Goal: Information Seeking & Learning: Learn about a topic

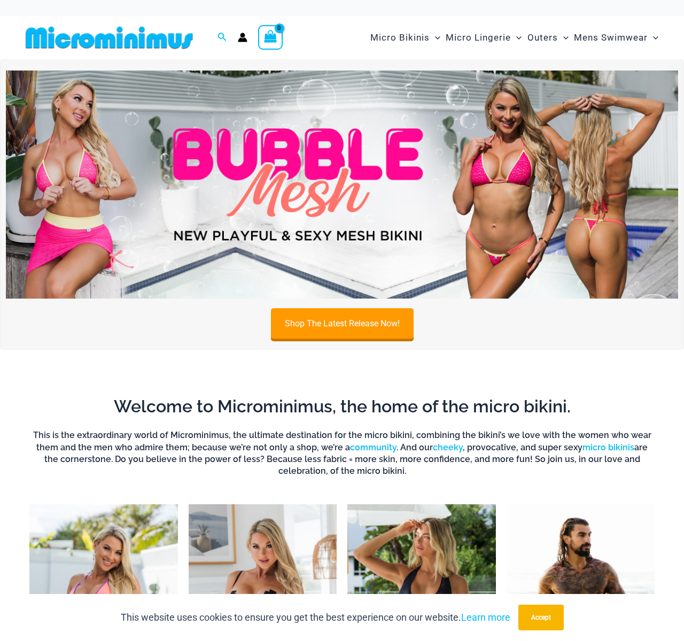
type input "**********"
click at [254, 134] on img at bounding box center [342, 184] width 672 height 229
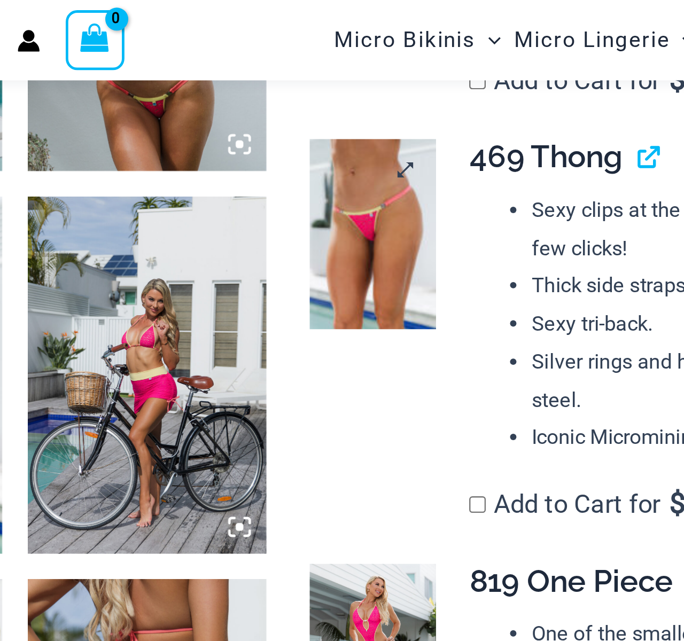
scroll to position [985, 0]
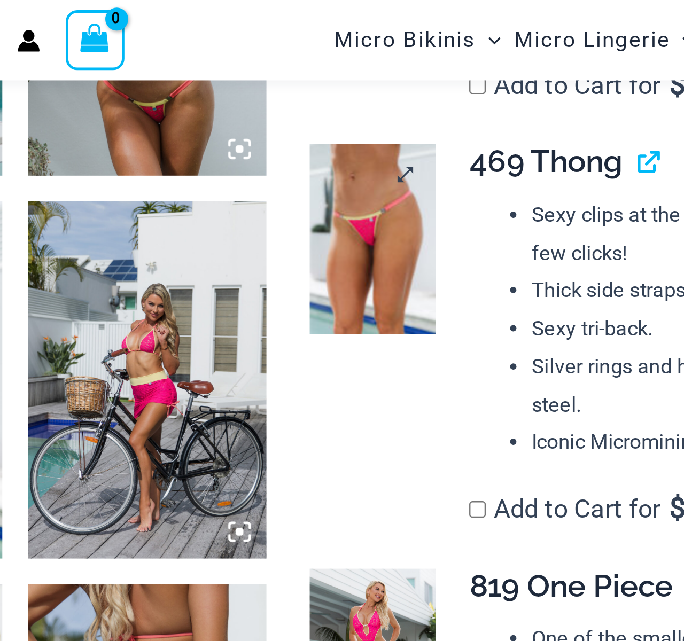
type input "**********"
click at [387, 107] on img at bounding box center [386, 100] width 53 height 80
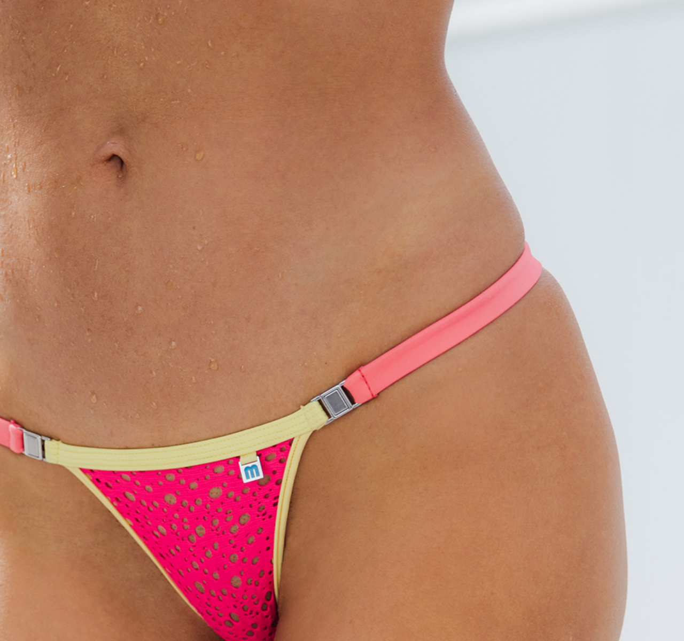
scroll to position [865, 0]
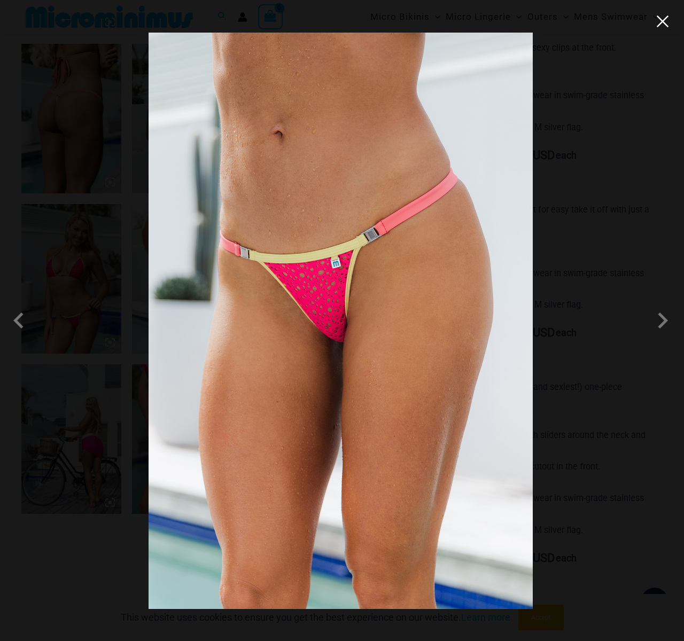
click at [655, 28] on button "Close" at bounding box center [662, 21] width 16 height 16
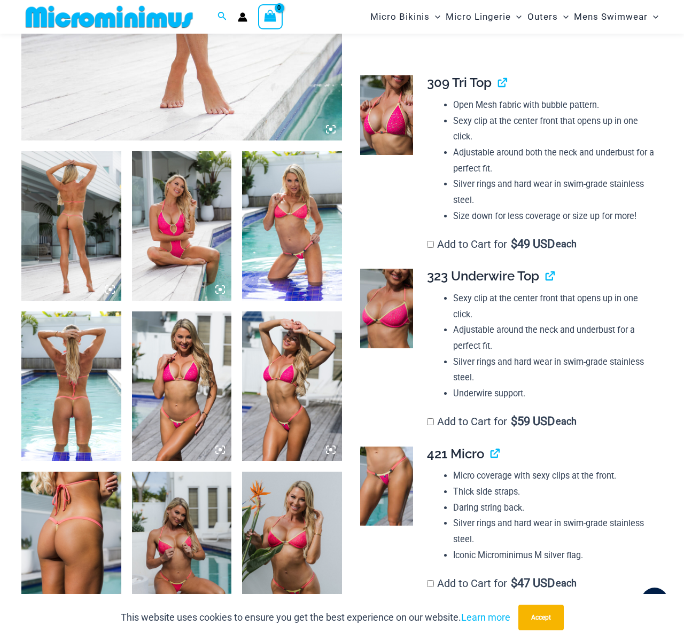
scroll to position [410, 0]
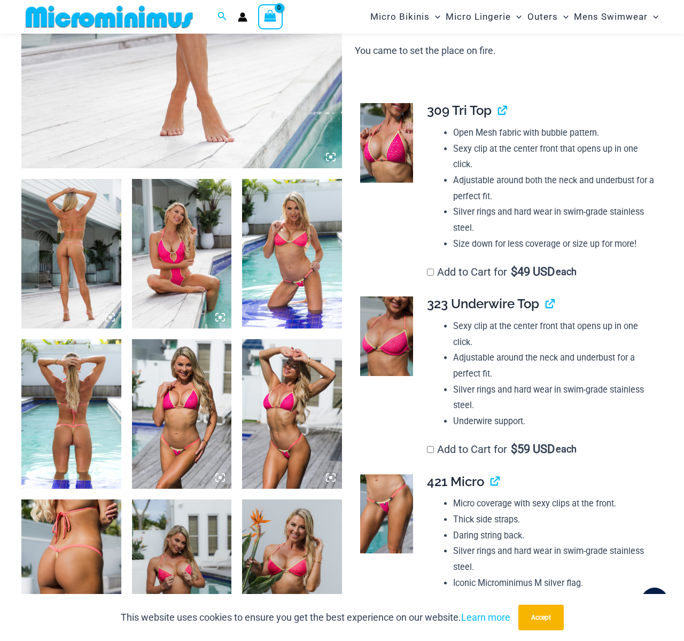
click at [387, 122] on img at bounding box center [386, 143] width 53 height 80
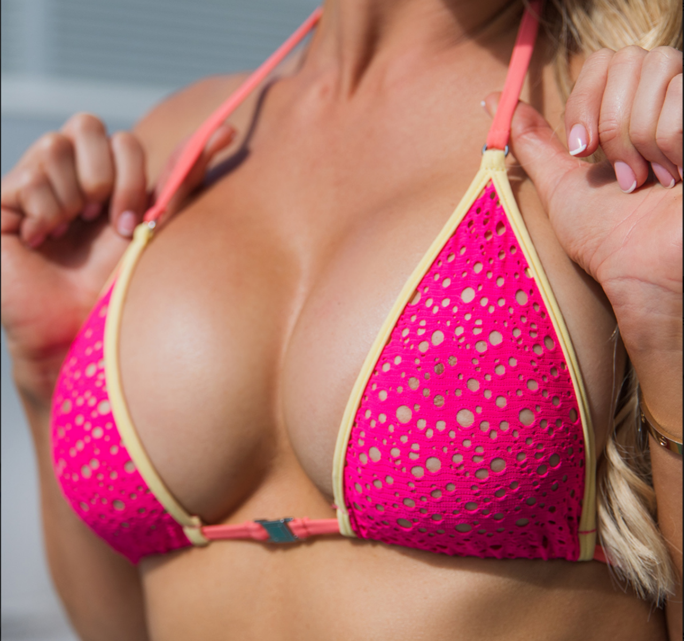
scroll to position [438, 0]
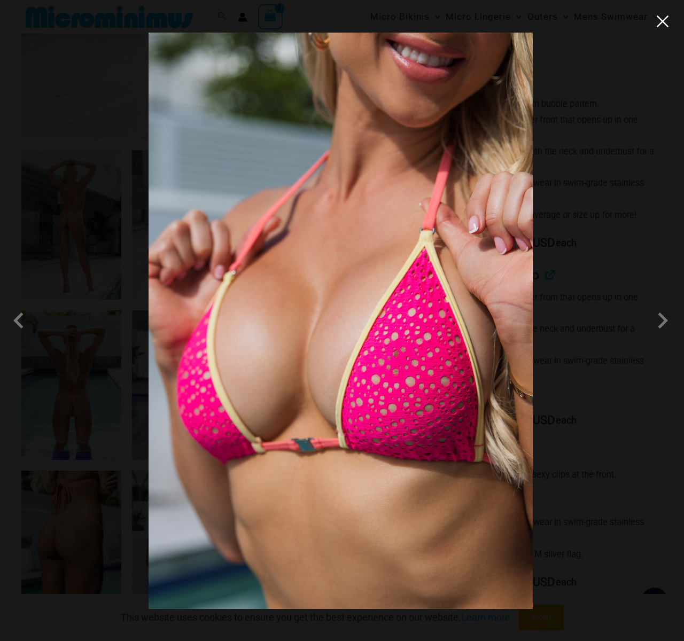
click at [662, 26] on button "Close" at bounding box center [662, 21] width 16 height 16
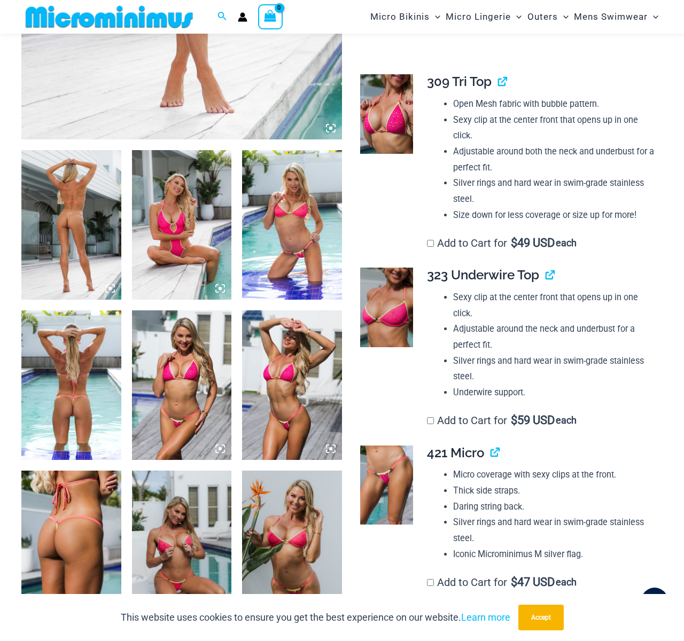
click at [173, 227] on img at bounding box center [182, 225] width 100 height 150
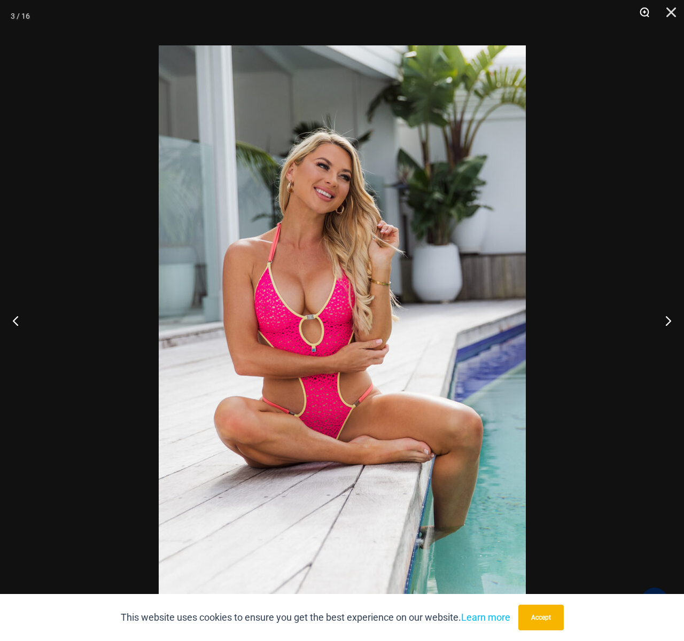
click at [647, 17] on button "Zoom" at bounding box center [640, 16] width 27 height 32
click at [644, 13] on button "Zoom" at bounding box center [640, 16] width 27 height 32
click at [297, 315] on img at bounding box center [342, 320] width 367 height 550
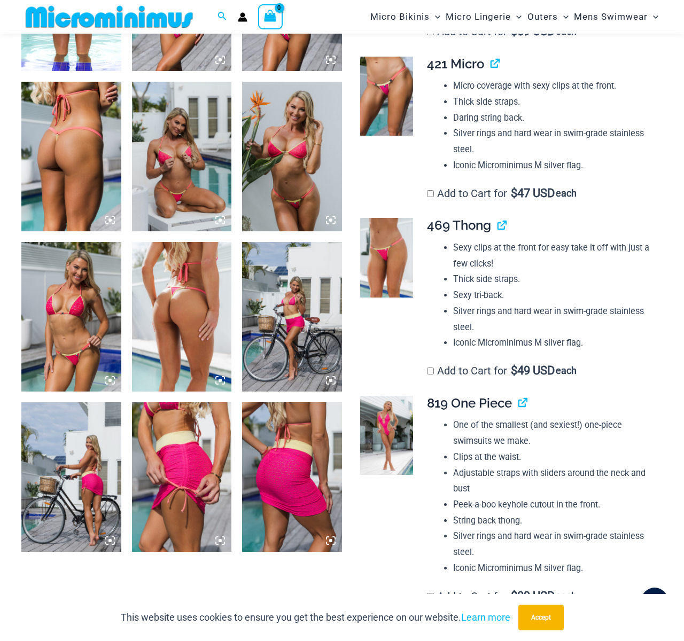
scroll to position [830, 0]
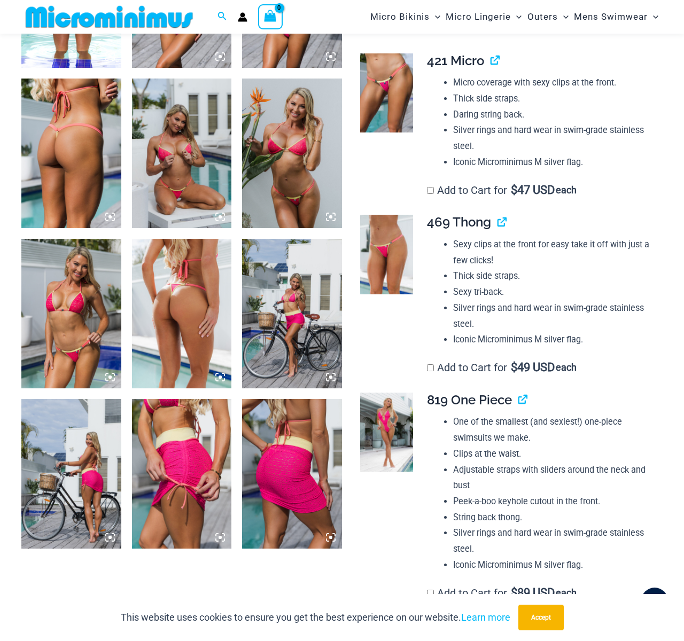
click at [171, 162] on img at bounding box center [182, 154] width 100 height 150
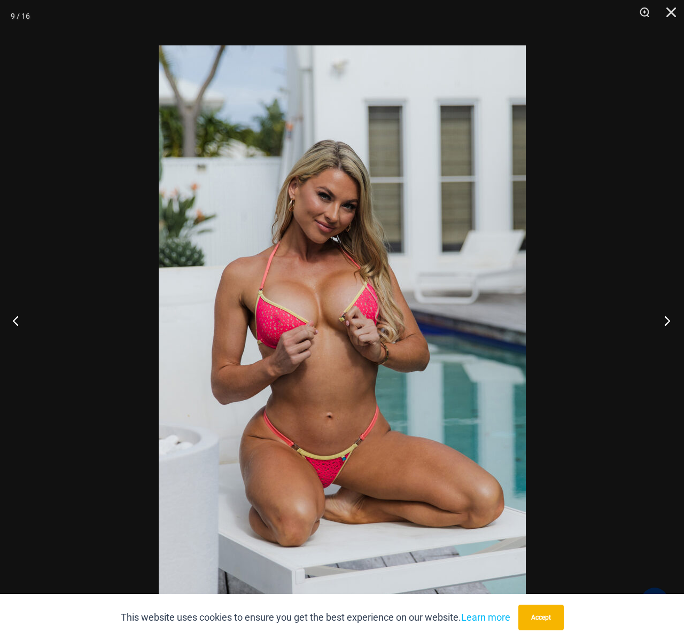
click at [662, 326] on button "Next" at bounding box center [664, 320] width 40 height 53
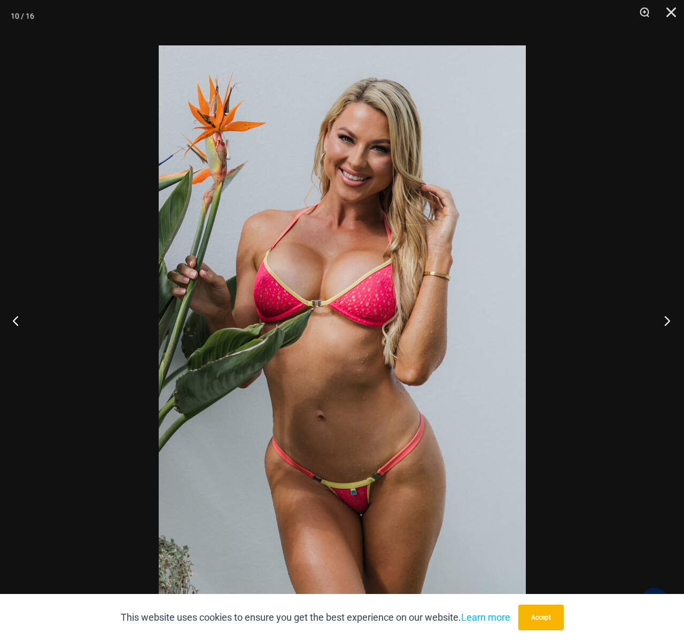
click at [662, 326] on button "Next" at bounding box center [664, 320] width 40 height 53
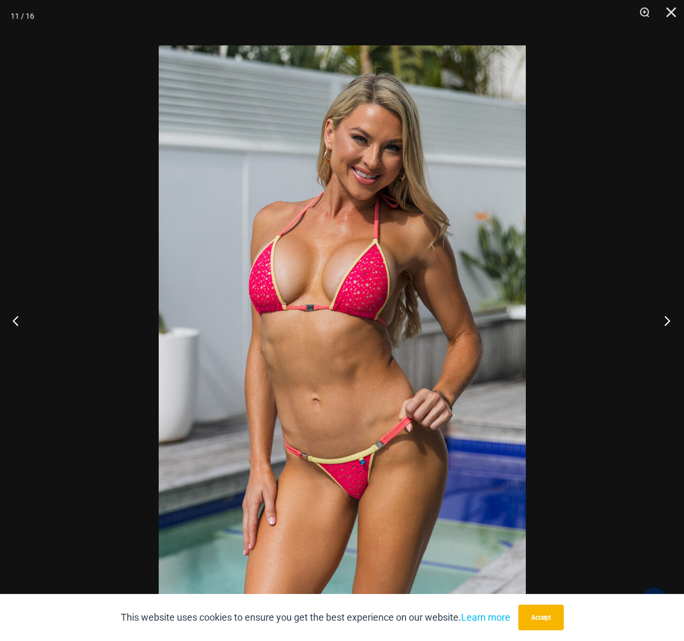
click at [662, 326] on button "Next" at bounding box center [664, 320] width 40 height 53
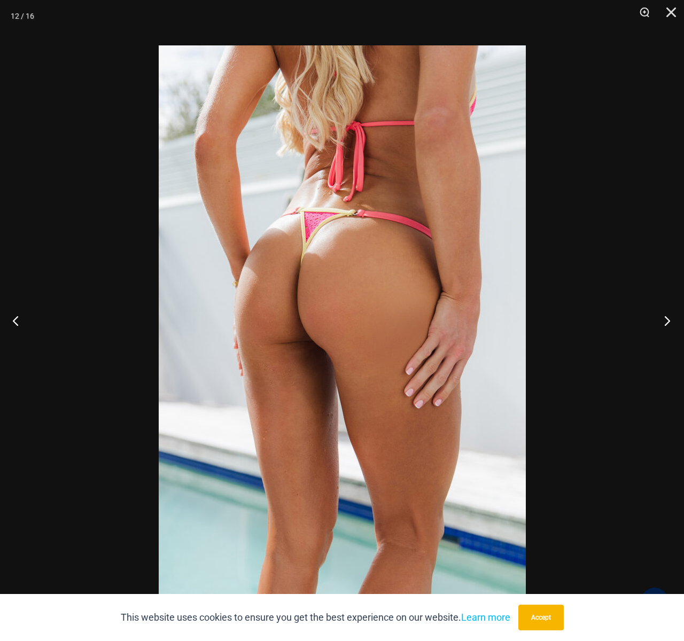
click at [662, 326] on button "Next" at bounding box center [664, 320] width 40 height 53
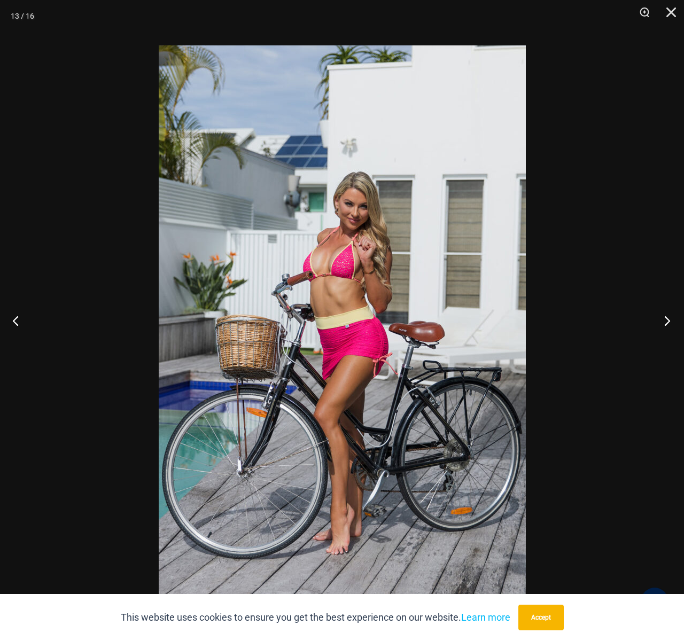
click at [662, 326] on button "Next" at bounding box center [664, 320] width 40 height 53
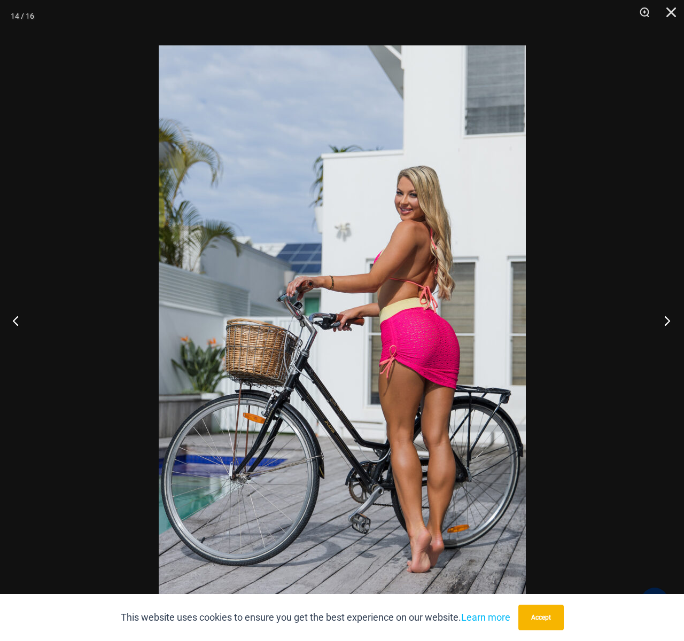
click at [662, 326] on button "Next" at bounding box center [664, 320] width 40 height 53
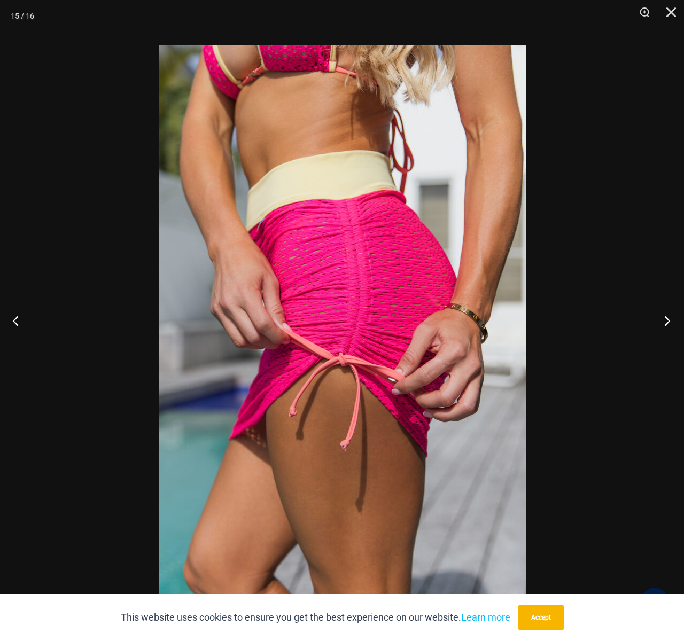
click at [662, 326] on button "Next" at bounding box center [664, 320] width 40 height 53
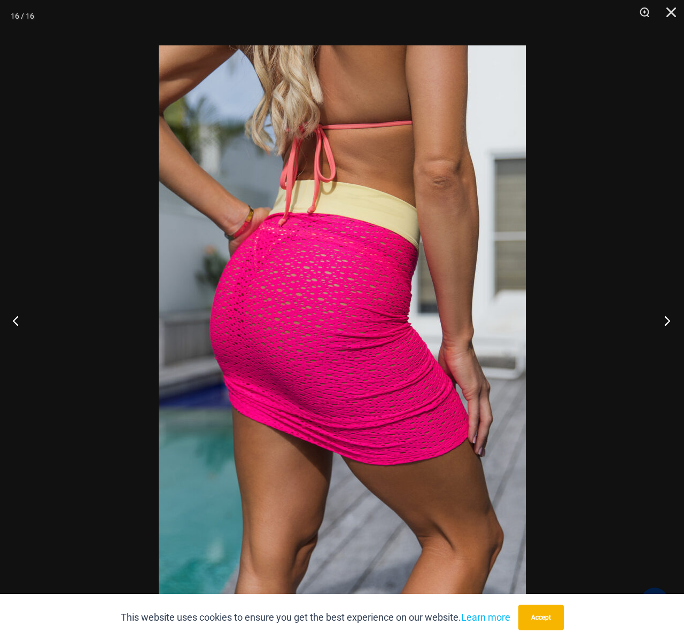
click at [662, 326] on button "Next" at bounding box center [664, 320] width 40 height 53
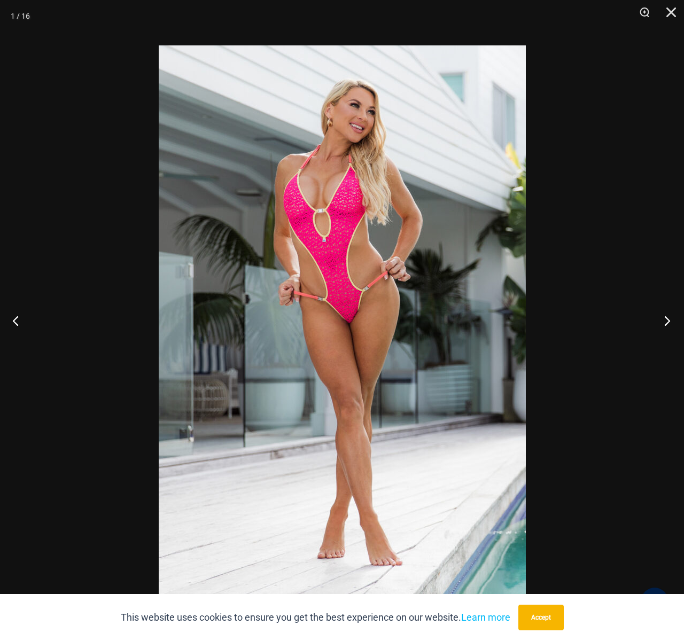
click at [662, 326] on button "Next" at bounding box center [664, 320] width 40 height 53
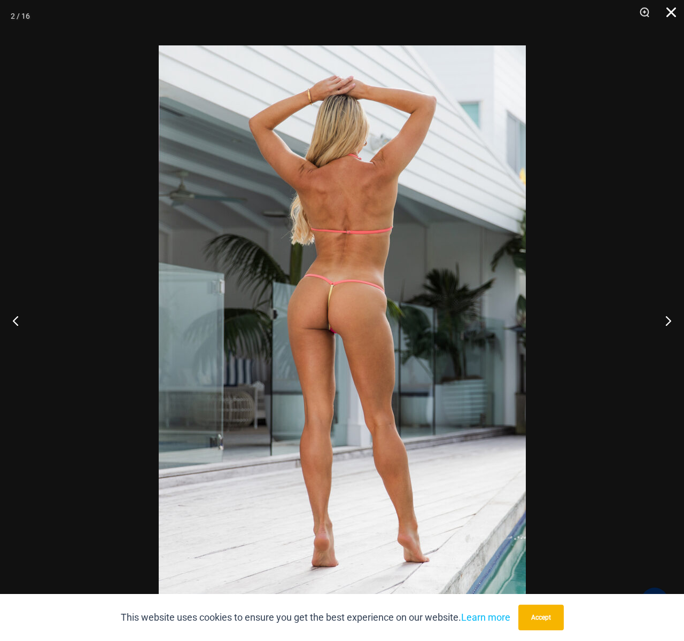
click at [670, 18] on button "Close" at bounding box center [667, 16] width 27 height 32
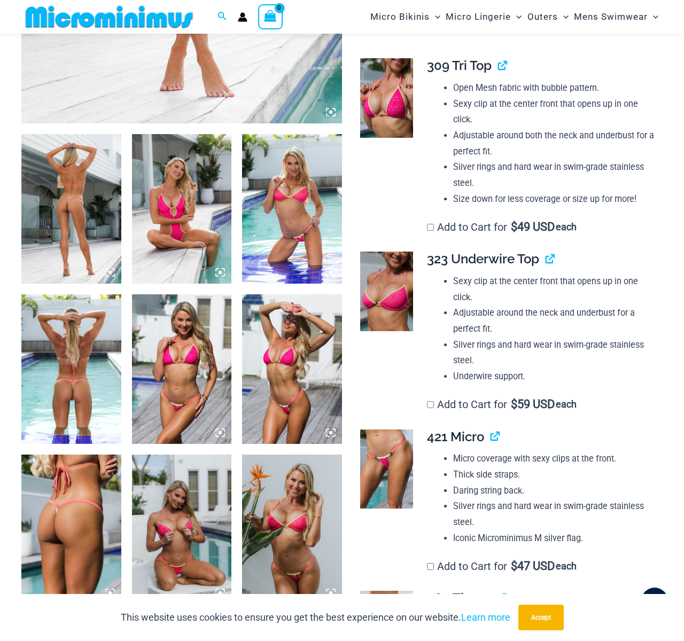
scroll to position [0, 0]
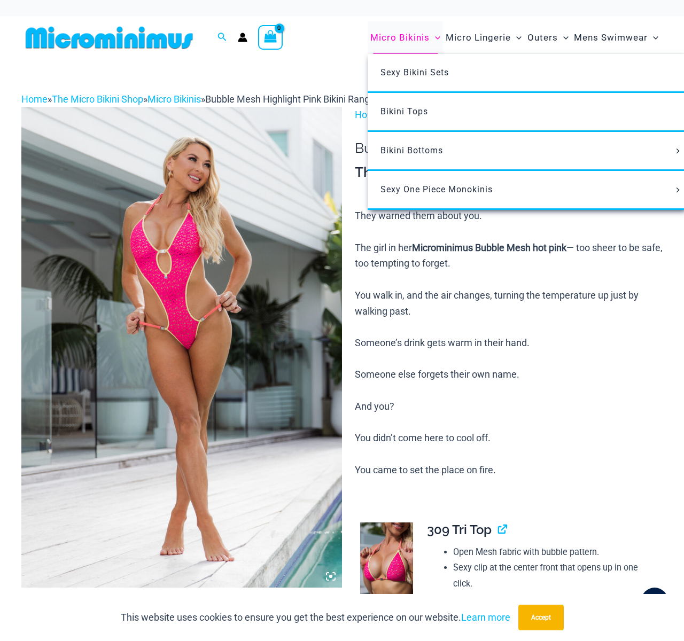
click at [412, 36] on span "Micro Bikinis" at bounding box center [399, 37] width 59 height 27
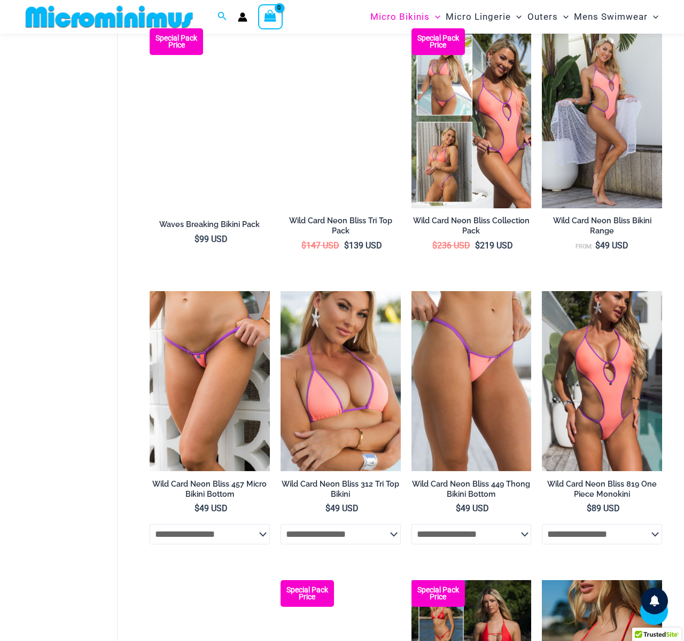
scroll to position [1058, 0]
